Goal: Check status

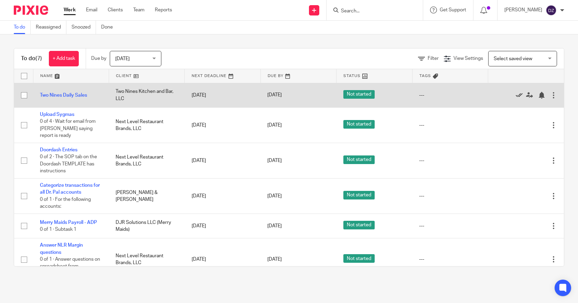
click at [516, 95] on icon at bounding box center [519, 95] width 7 height 7
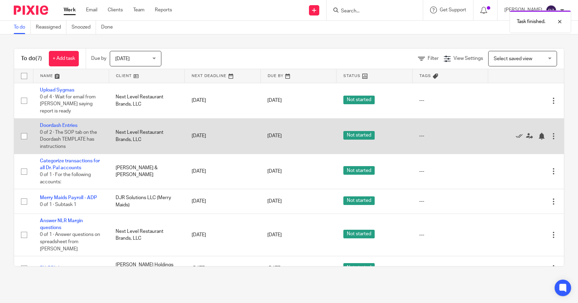
scroll to position [14, 0]
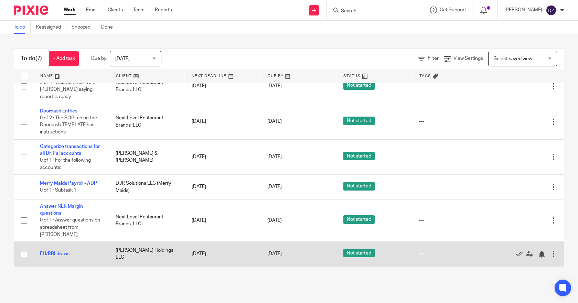
click at [24, 253] on input "checkbox" at bounding box center [24, 254] width 13 height 13
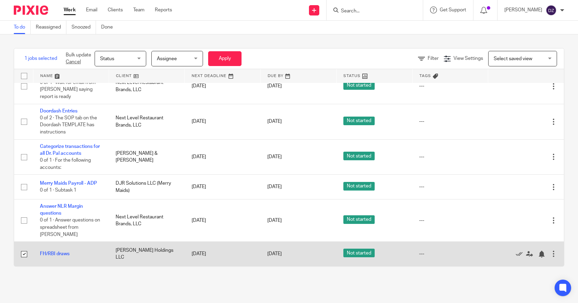
click at [24, 252] on input "checkbox" at bounding box center [24, 254] width 13 height 13
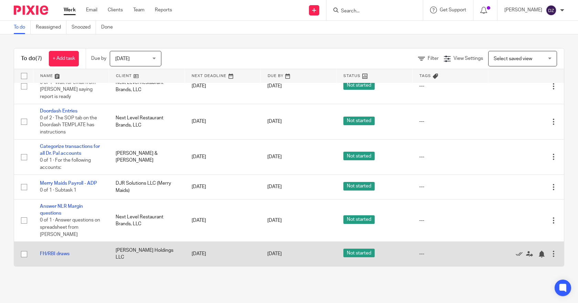
click at [24, 255] on input "checkbox" at bounding box center [24, 254] width 13 height 13
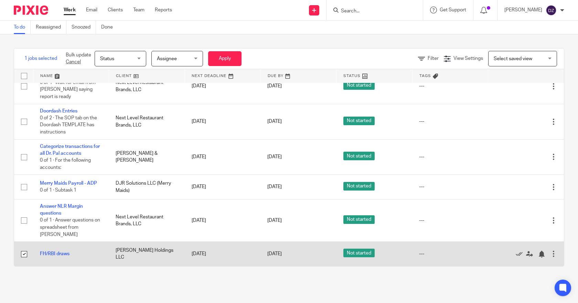
click at [24, 255] on input "checkbox" at bounding box center [24, 254] width 13 height 13
checkbox input "false"
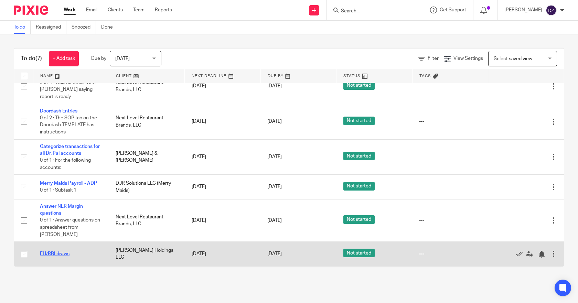
click at [55, 255] on link "FH/RBI draws" at bounding box center [55, 253] width 30 height 5
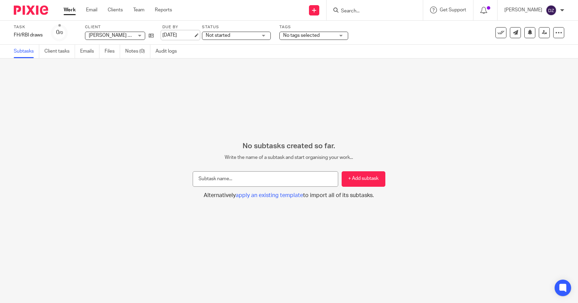
click at [180, 33] on link "[DATE]" at bounding box center [177, 35] width 31 height 7
